Goal: Task Accomplishment & Management: Use online tool/utility

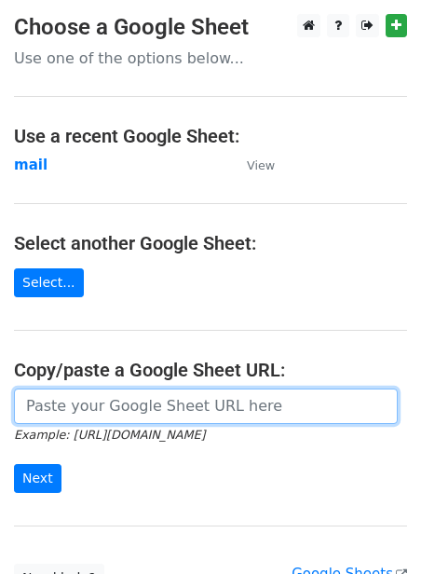
click at [117, 416] on input "url" at bounding box center [206, 406] width 384 height 35
paste input "https://docs.google.com/spreadsheets/d/1jLHnsz--_ZfDqRg_OH2xrkmhbGZ3izLOtmH_H2J…"
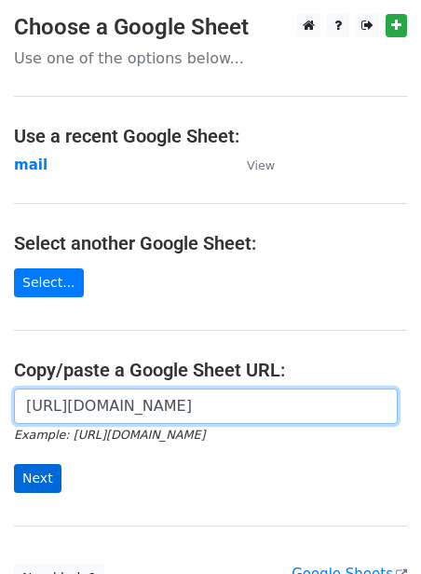
type input "https://docs.google.com/spreadsheets/d/1jLHnsz--_ZfDqRg_OH2xrkmhbGZ3izLOtmH_H2J…"
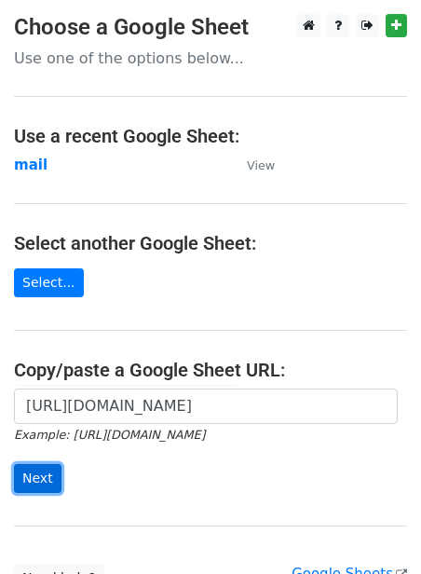
scroll to position [0, 0]
click at [34, 478] on input "Next" at bounding box center [38, 478] width 48 height 29
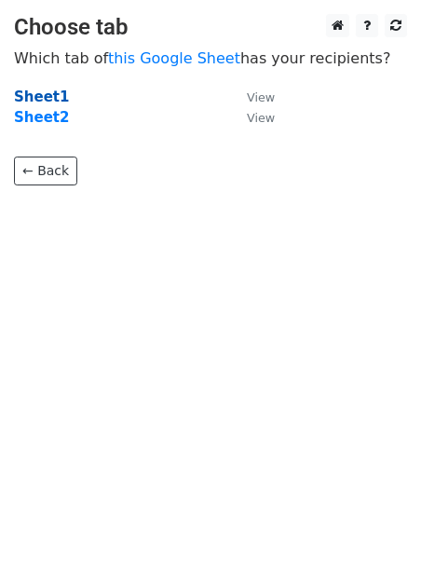
click at [46, 96] on strong "Sheet1" at bounding box center [41, 97] width 55 height 17
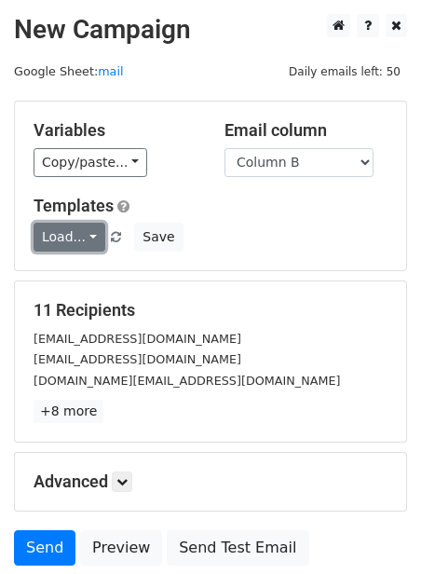
click at [78, 236] on link "Load..." at bounding box center [70, 237] width 72 height 29
click at [101, 283] on link "Guest Post" at bounding box center [107, 279] width 147 height 30
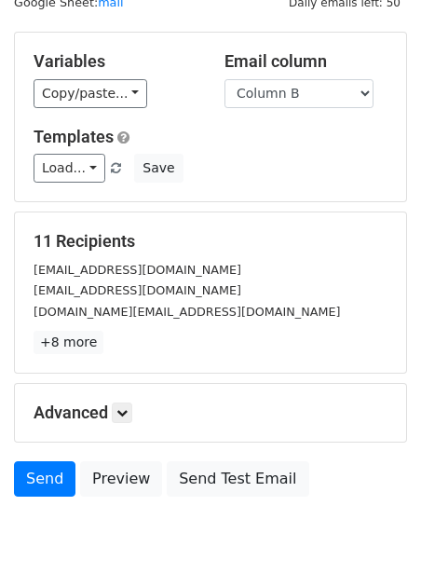
scroll to position [150, 0]
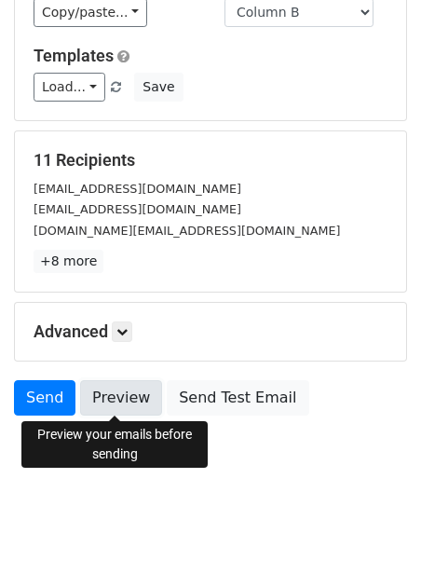
click at [120, 393] on link "Preview" at bounding box center [121, 397] width 82 height 35
click at [133, 394] on link "Preview" at bounding box center [121, 397] width 82 height 35
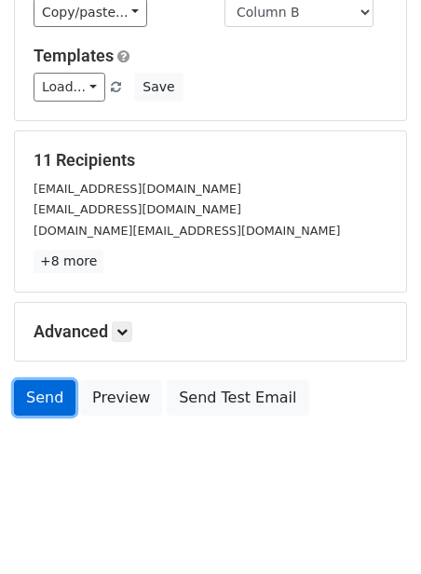
click at [49, 386] on link "Send" at bounding box center [45, 397] width 62 height 35
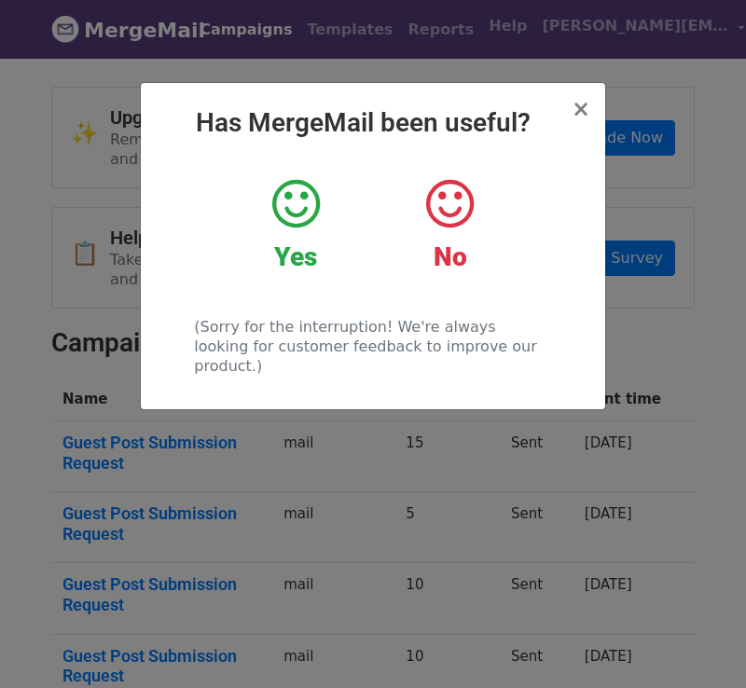
click at [295, 228] on icon at bounding box center [296, 204] width 48 height 56
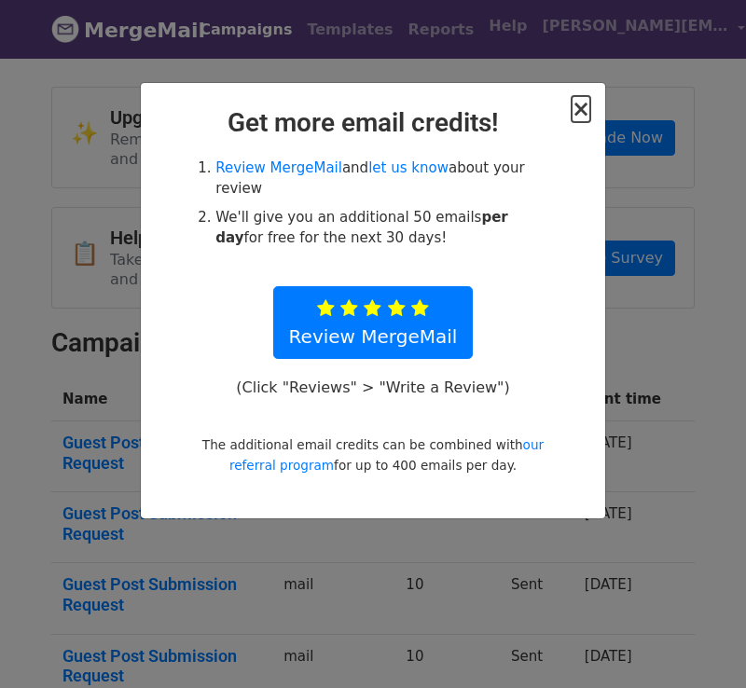
click at [579, 115] on span "×" at bounding box center [580, 109] width 19 height 26
